Goal: Find contact information: Obtain details needed to contact an individual or organization

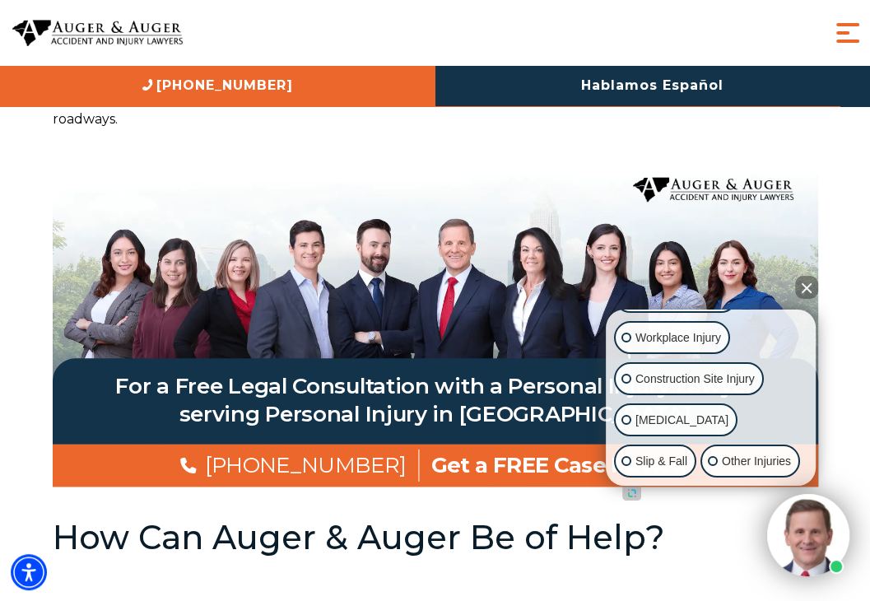
scroll to position [1234, 0]
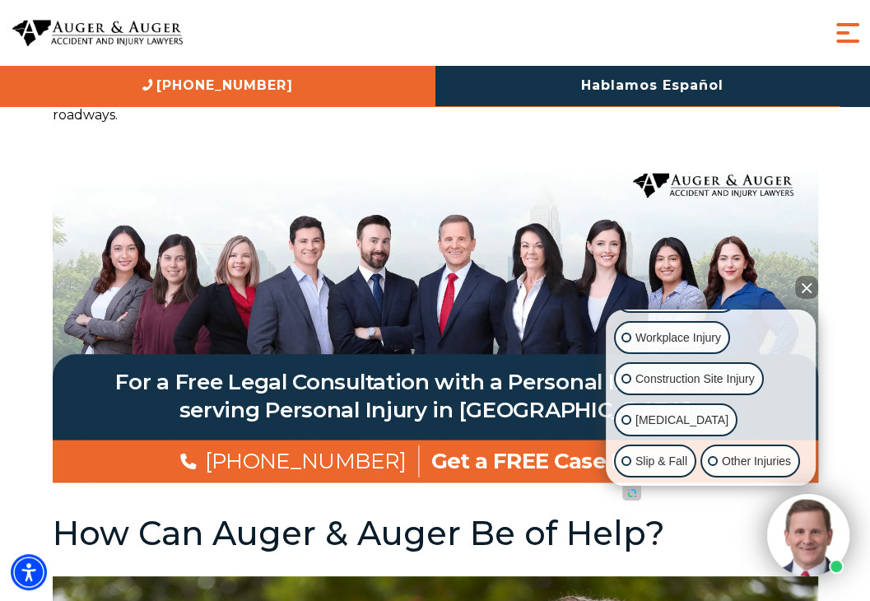
click at [809, 286] on button "Close Intaker Chat Widget" at bounding box center [806, 287] width 23 height 23
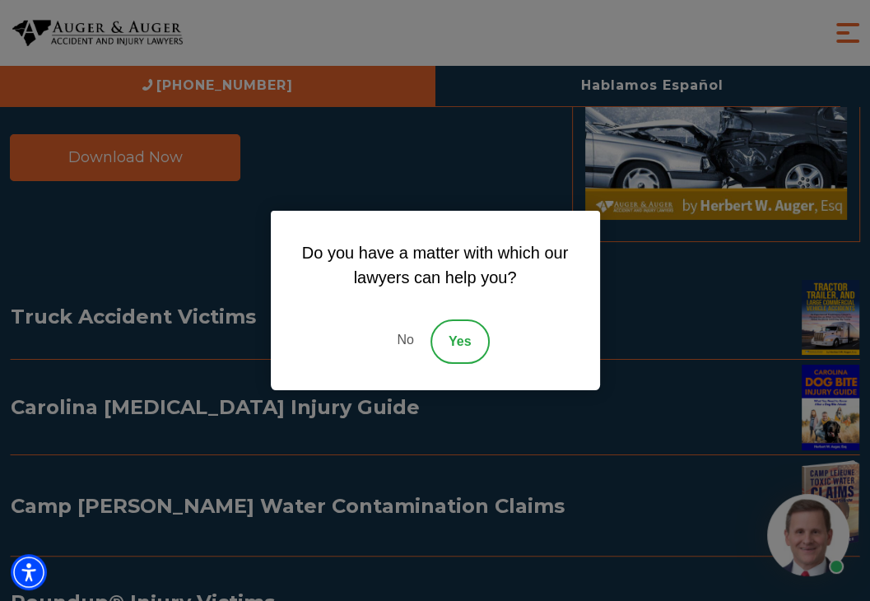
scroll to position [7196, 0]
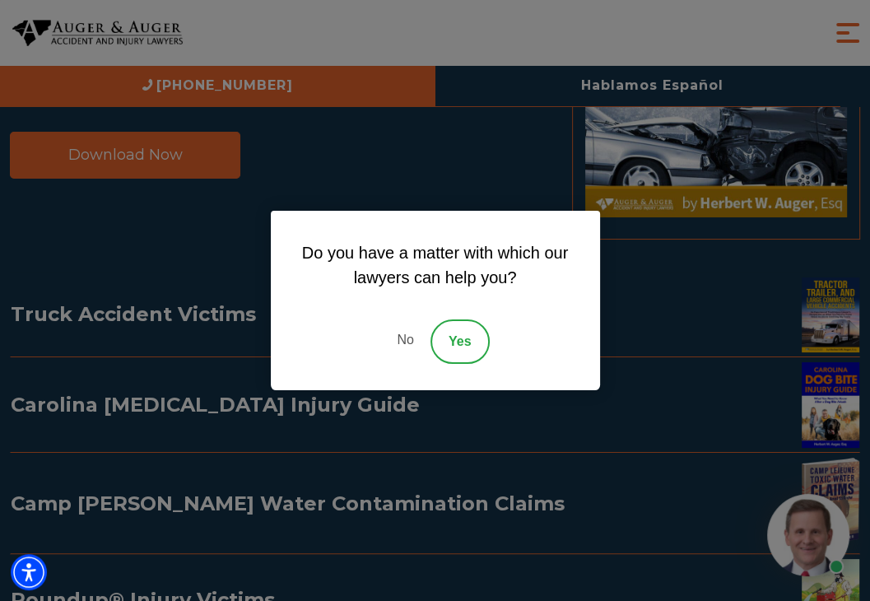
click at [398, 336] on link "No" at bounding box center [404, 341] width 49 height 44
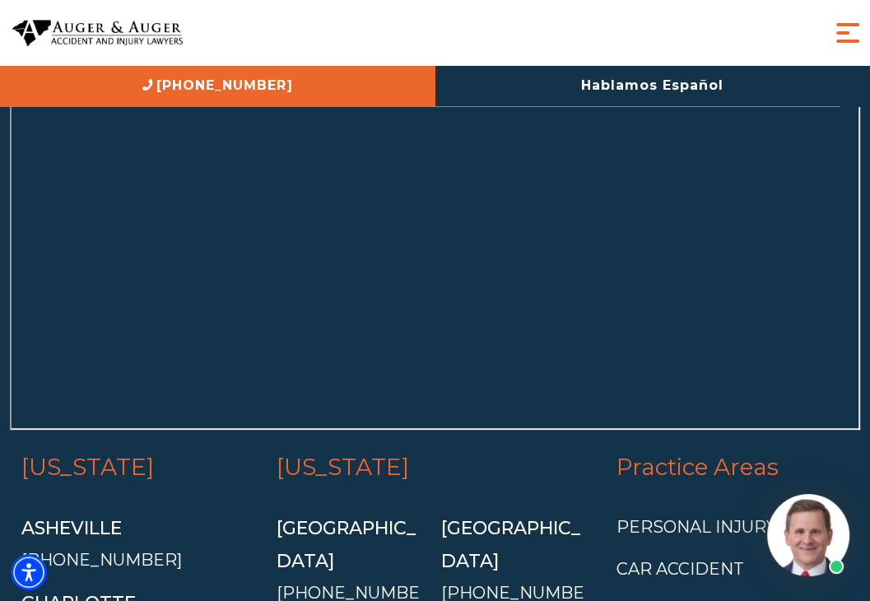
scroll to position [8407, 0]
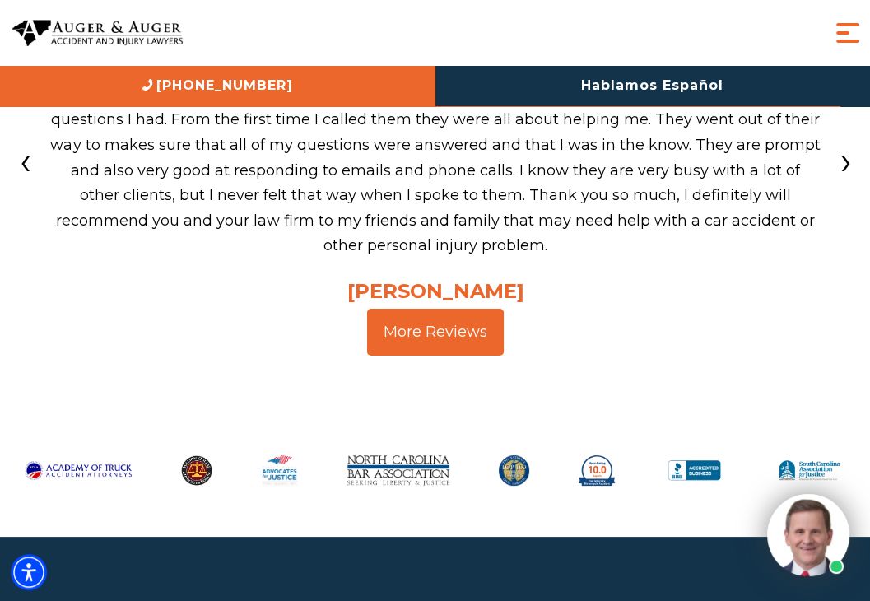
click at [856, 30] on span "Menu" at bounding box center [847, 32] width 33 height 33
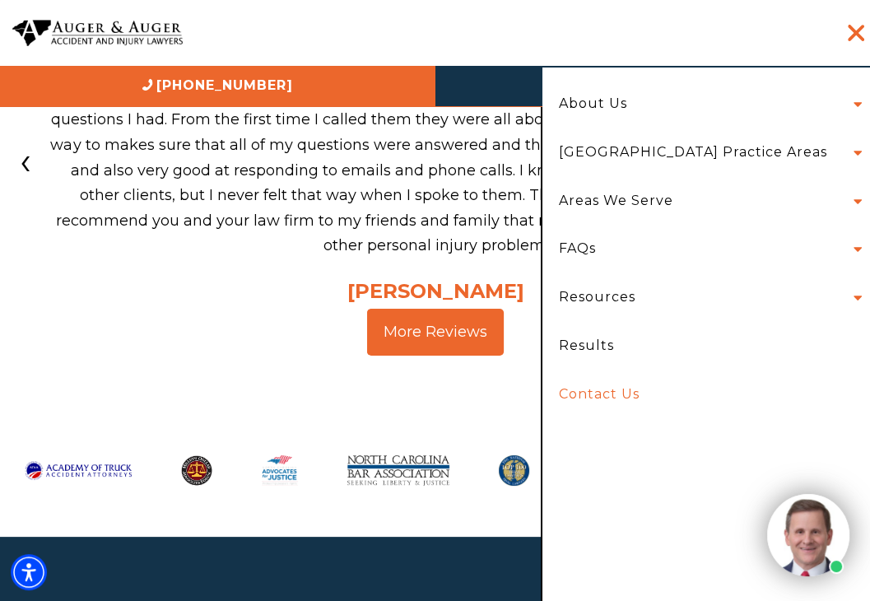
click at [601, 392] on link "Contact Us" at bounding box center [705, 394] width 319 height 49
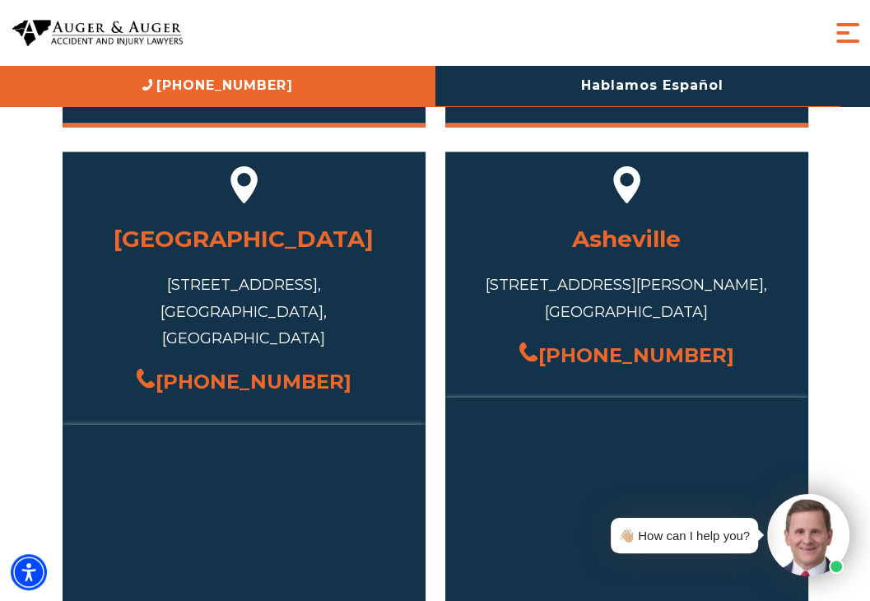
scroll to position [1858, 0]
